Goal: Task Accomplishment & Management: Use online tool/utility

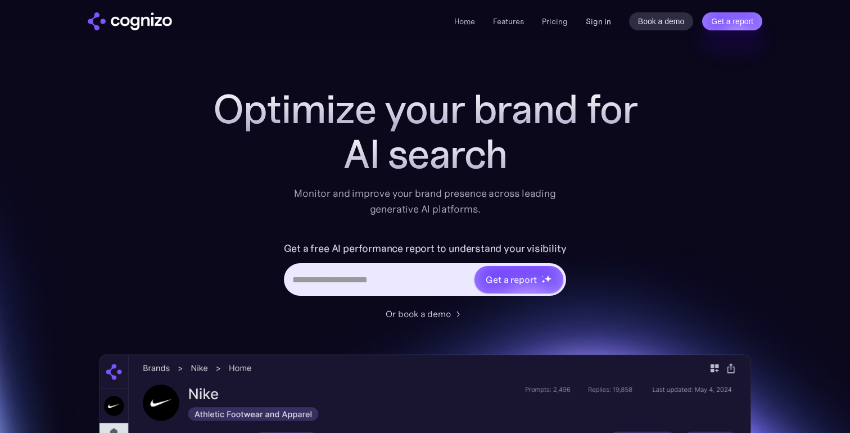
click at [597, 19] on link "Sign in" at bounding box center [598, 21] width 25 height 13
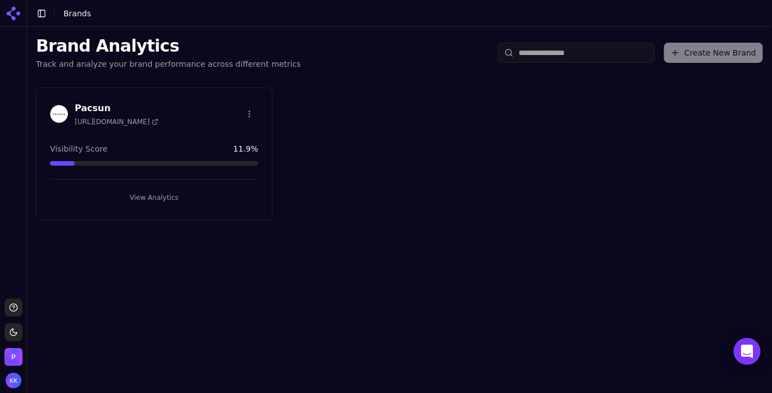
click at [189, 190] on button "View Analytics" at bounding box center [154, 198] width 208 height 18
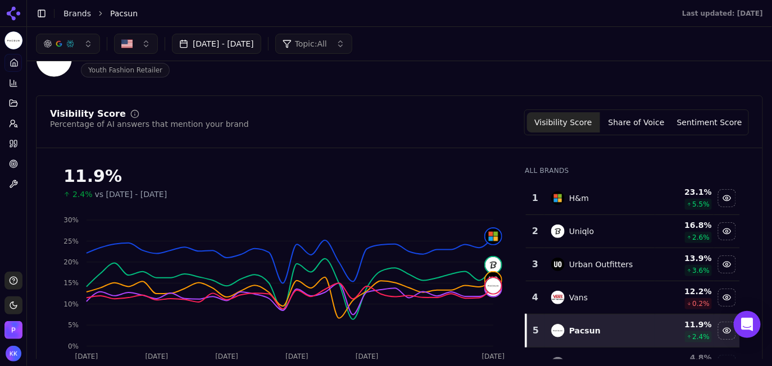
scroll to position [34, 0]
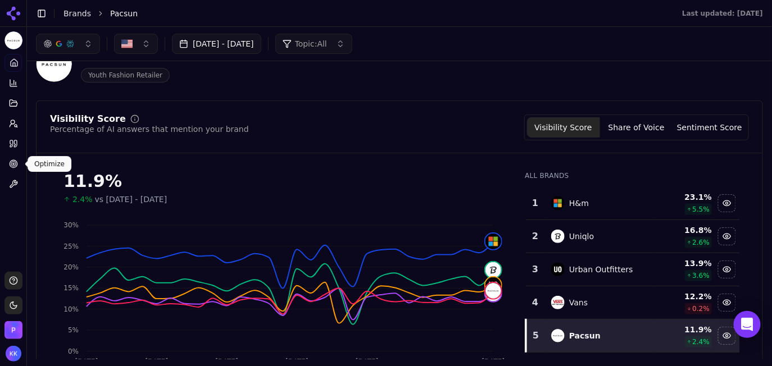
click at [11, 165] on circle at bounding box center [13, 164] width 4 height 4
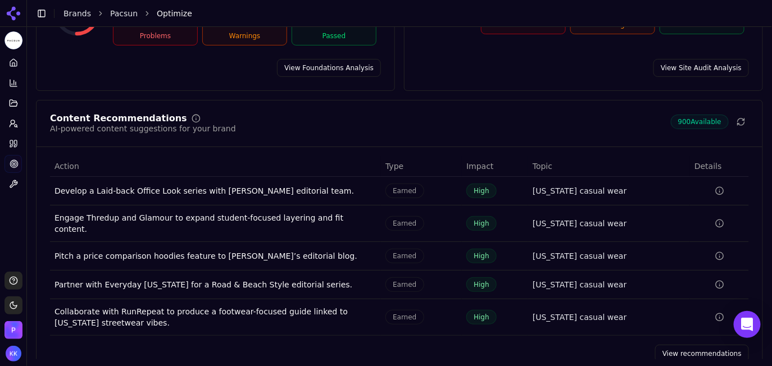
scroll to position [165, 0]
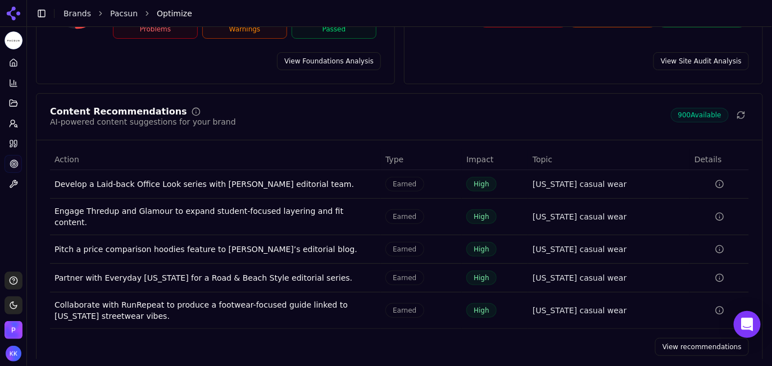
click at [672, 338] on link "View recommendations" at bounding box center [702, 347] width 94 height 18
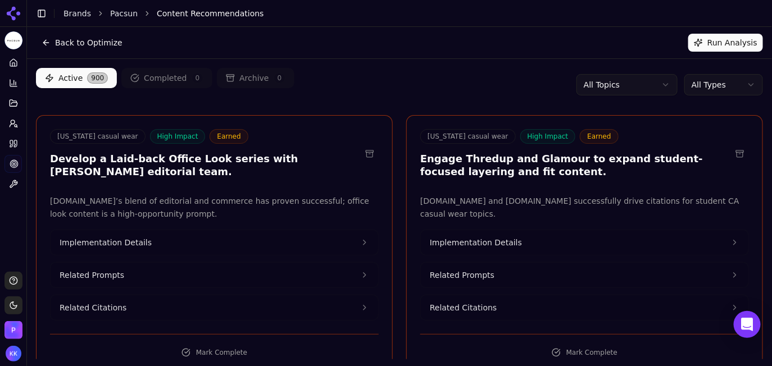
click at [714, 92] on html "Pacsun Platform Home Competition Topics Prompts Citations Optimize Toolbox Supp…" at bounding box center [386, 183] width 772 height 366
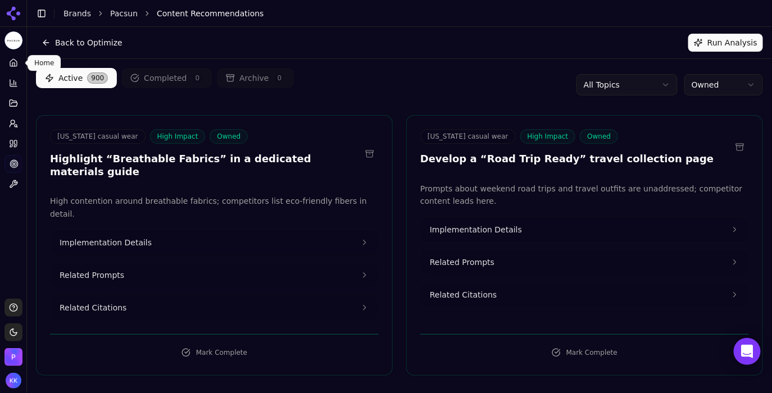
click at [24, 61] on span at bounding box center [25, 63] width 6 height 6
click at [6, 70] on link "Home" at bounding box center [12, 63] width 17 height 18
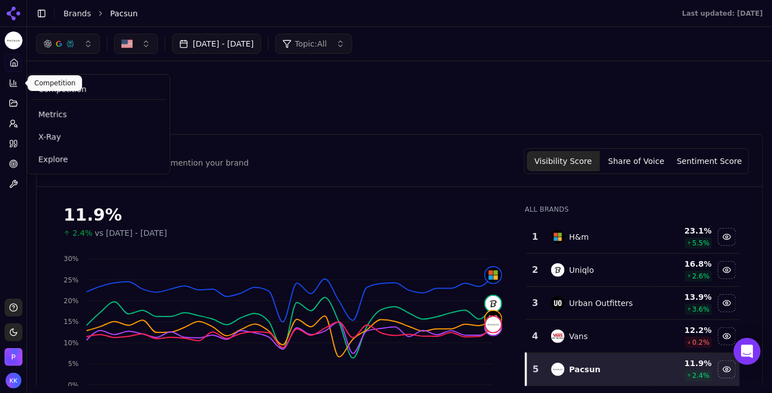
click at [11, 81] on icon at bounding box center [13, 83] width 9 height 9
click at [52, 116] on span "Metrics" at bounding box center [98, 114] width 120 height 11
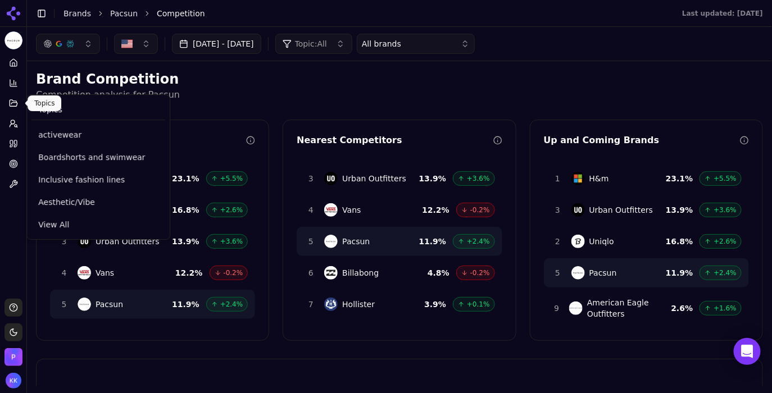
click at [12, 102] on icon at bounding box center [13, 103] width 7 height 6
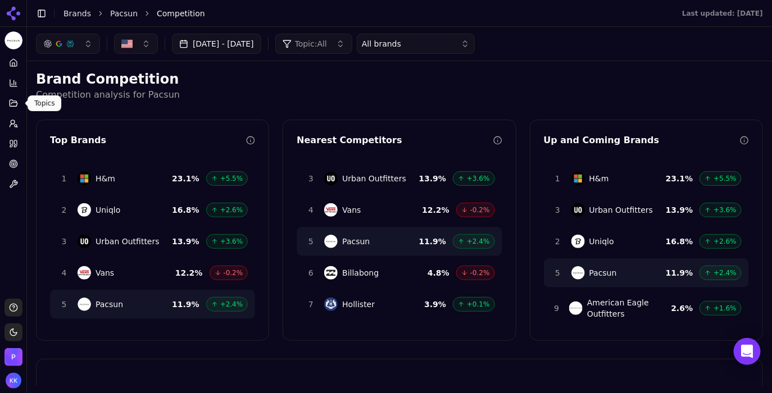
click at [17, 102] on icon at bounding box center [13, 103] width 7 height 6
click at [6, 122] on button "Prompts" at bounding box center [12, 124] width 17 height 18
click at [39, 150] on div "Top Brands" at bounding box center [153, 142] width 232 height 17
click at [22, 124] on span at bounding box center [25, 124] width 6 height 6
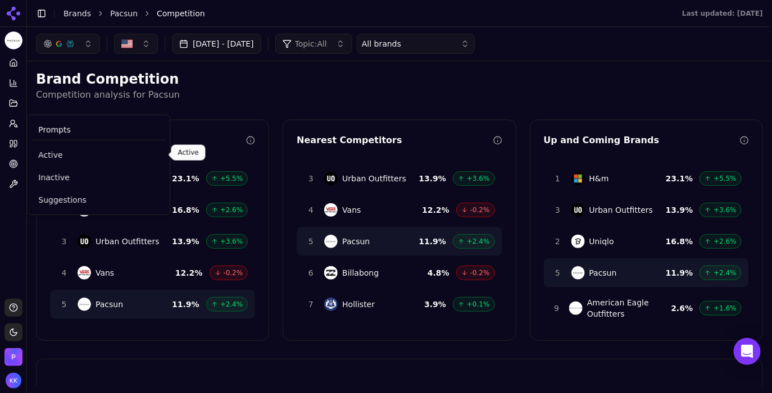
click at [41, 153] on span "Active" at bounding box center [98, 154] width 120 height 11
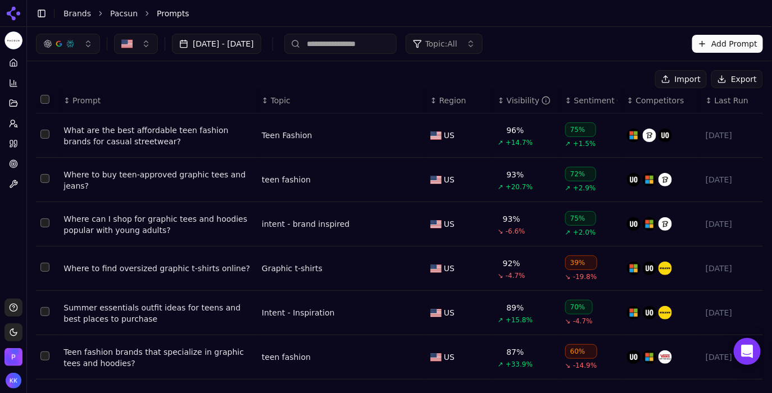
click at [84, 42] on button "button" at bounding box center [68, 44] width 64 height 20
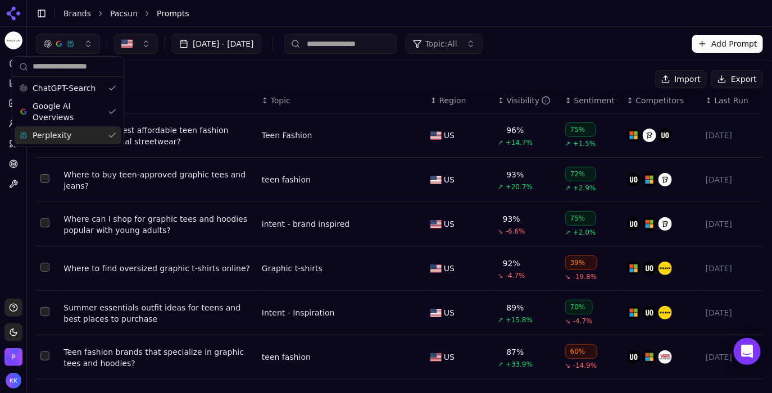
click at [71, 136] on div "Perplexity" at bounding box center [68, 135] width 107 height 18
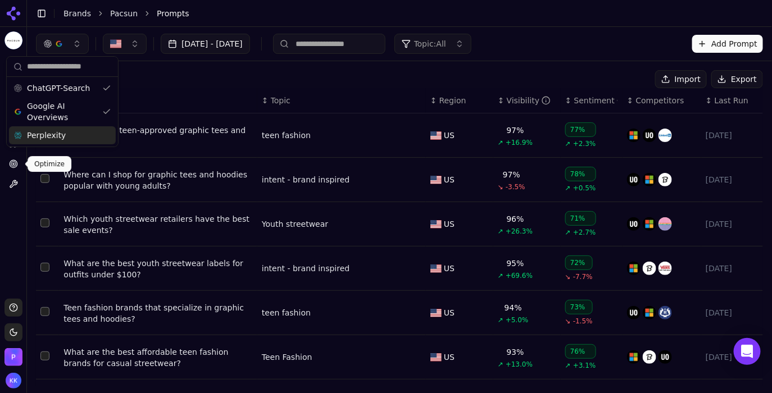
click at [11, 162] on icon at bounding box center [13, 164] width 9 height 9
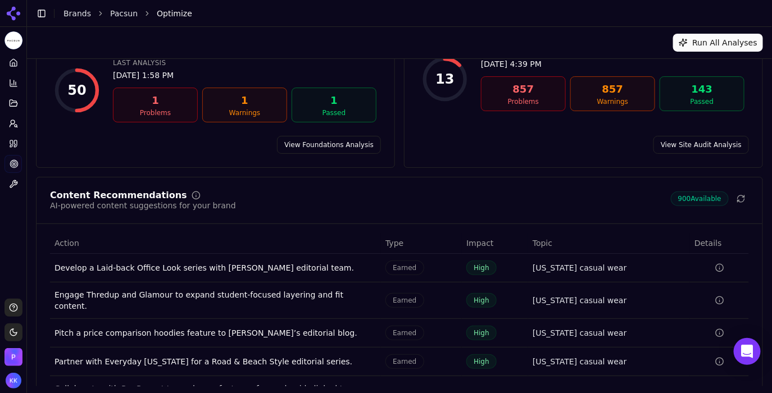
scroll to position [138, 0]
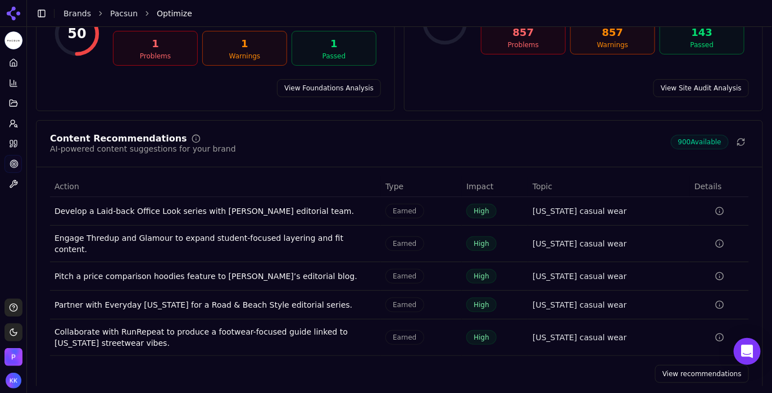
click at [677, 365] on link "View recommendations" at bounding box center [702, 374] width 94 height 18
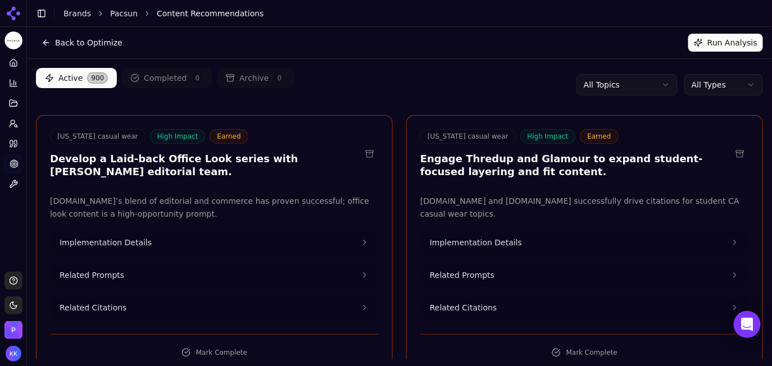
click at [718, 83] on html "Pacsun Platform Home Competition Topics Prompts Citations Optimize Toolbox Supp…" at bounding box center [386, 183] width 772 height 366
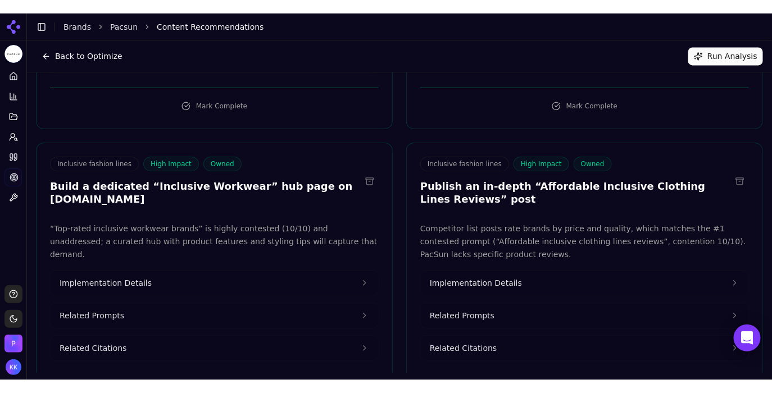
scroll to position [2165, 0]
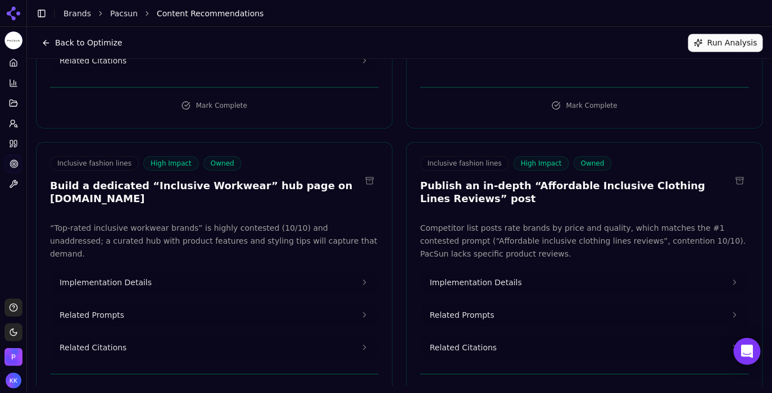
click at [738, 311] on icon at bounding box center [735, 315] width 9 height 9
click at [730, 270] on button "Implementation Details" at bounding box center [585, 282] width 328 height 25
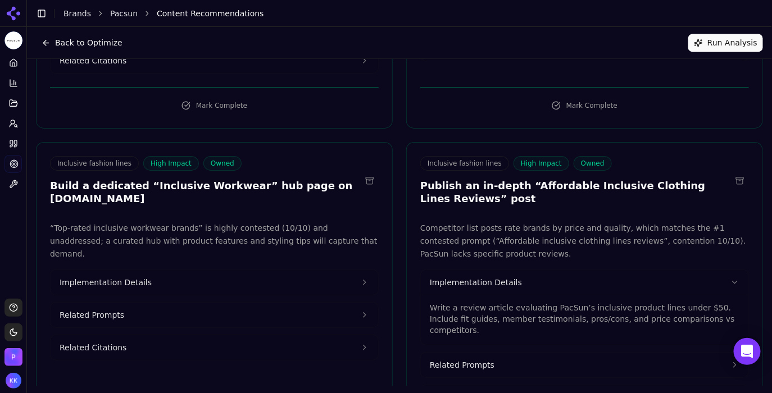
click at [730, 270] on button "Implementation Details" at bounding box center [585, 282] width 328 height 25
